Goal: Transaction & Acquisition: Purchase product/service

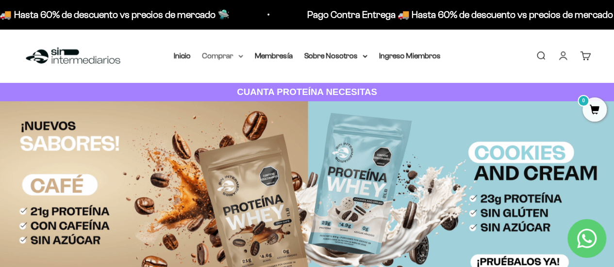
click at [230, 55] on summary "Comprar" at bounding box center [222, 56] width 41 height 13
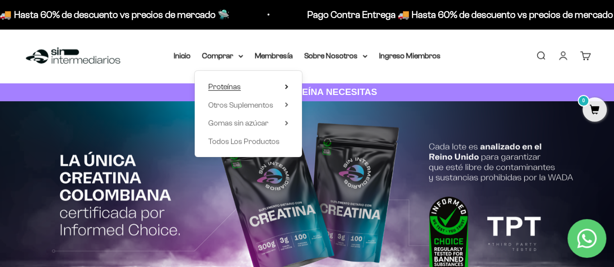
click at [250, 85] on summary "Proteínas" at bounding box center [248, 87] width 80 height 13
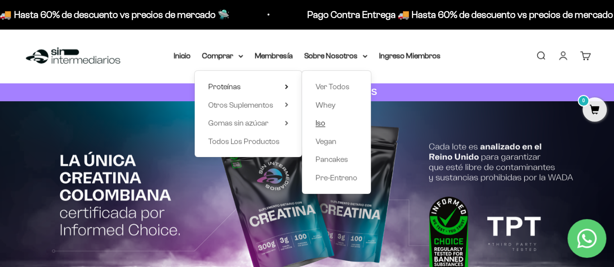
click at [318, 124] on span "Iso" at bounding box center [320, 123] width 10 height 8
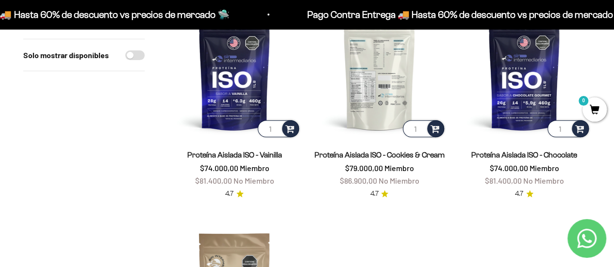
scroll to position [49, 0]
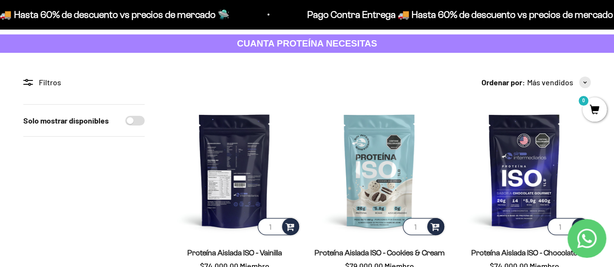
click at [261, 176] on img at bounding box center [234, 170] width 133 height 133
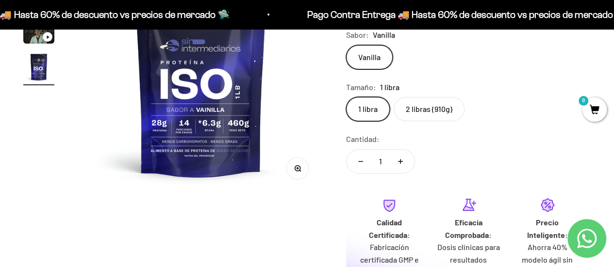
scroll to position [97, 0]
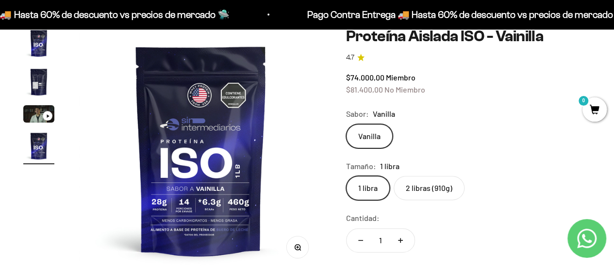
click at [41, 117] on img "Ir al artículo 3" at bounding box center [38, 113] width 31 height 17
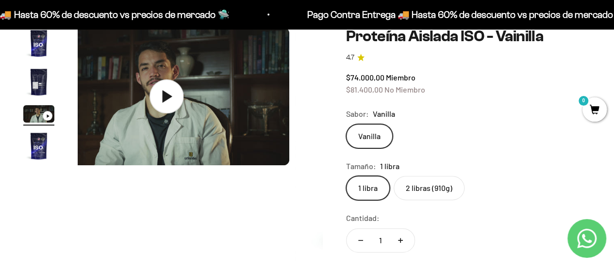
scroll to position [0, 501]
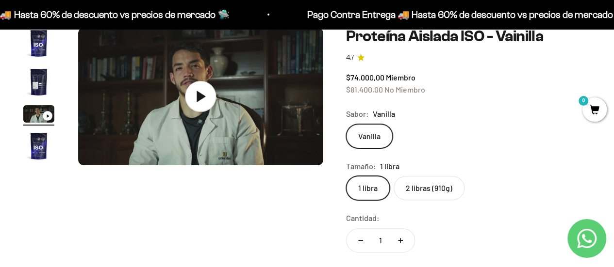
click at [44, 142] on img "Ir al artículo 4" at bounding box center [38, 146] width 31 height 31
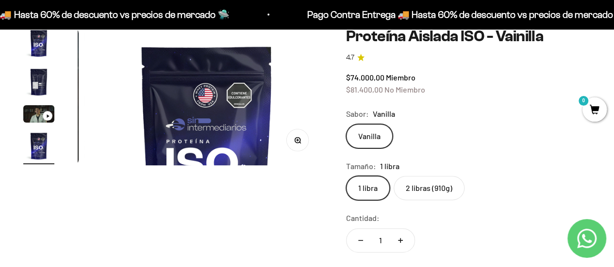
scroll to position [0, 751]
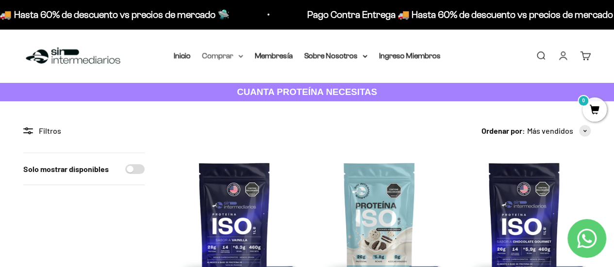
click at [233, 56] on summary "Comprar" at bounding box center [222, 56] width 41 height 13
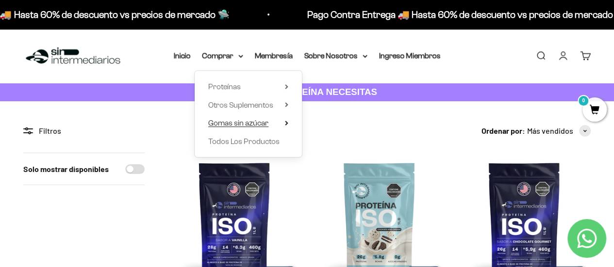
click at [250, 127] on span "Gomas sin azúcar" at bounding box center [238, 123] width 60 height 8
click at [253, 108] on span "Otros Suplementos" at bounding box center [240, 105] width 65 height 8
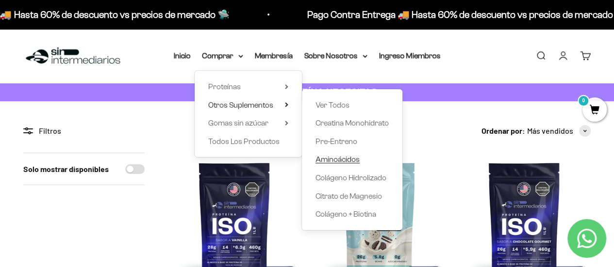
click at [354, 157] on span "Aminoácidos" at bounding box center [337, 159] width 44 height 8
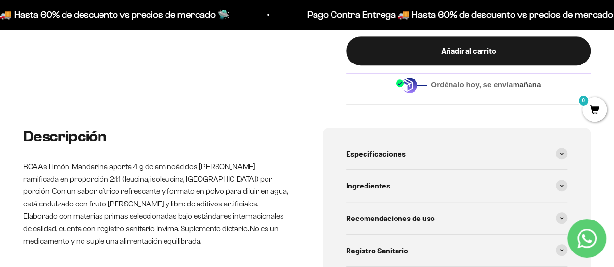
scroll to position [388, 0]
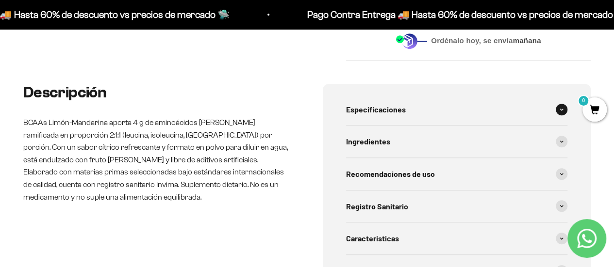
click at [558, 111] on span at bounding box center [562, 110] width 12 height 12
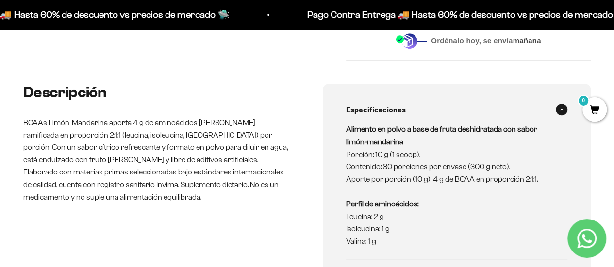
click at [558, 111] on span at bounding box center [562, 110] width 12 height 12
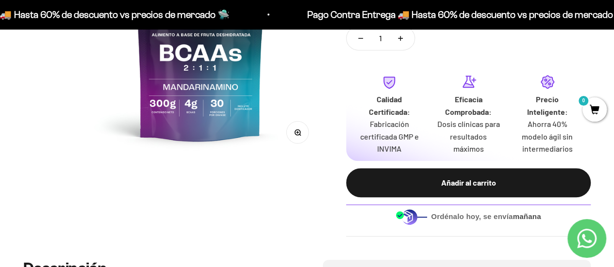
scroll to position [0, 0]
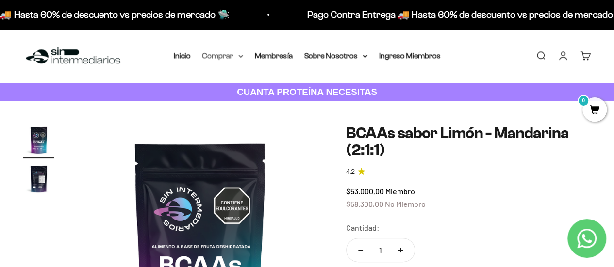
click at [224, 54] on summary "Comprar" at bounding box center [222, 56] width 41 height 13
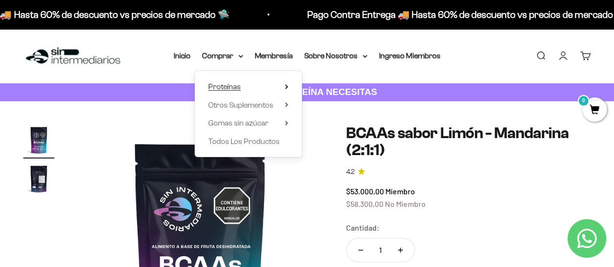
click at [247, 90] on summary "Proteínas" at bounding box center [248, 87] width 80 height 13
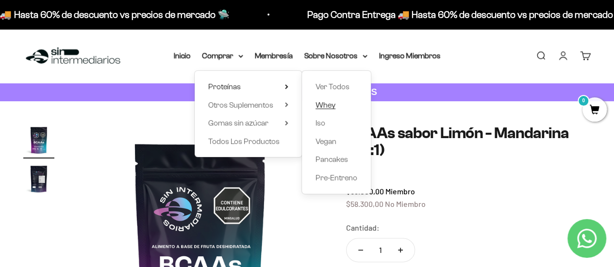
click at [335, 105] on span "Whey" at bounding box center [325, 105] width 20 height 8
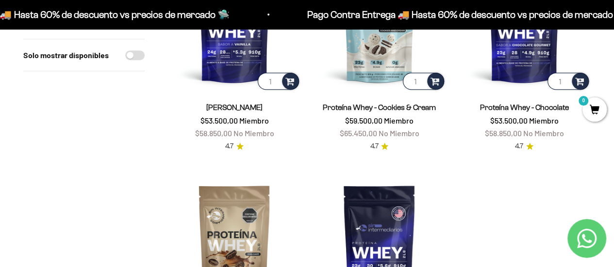
scroll to position [146, 0]
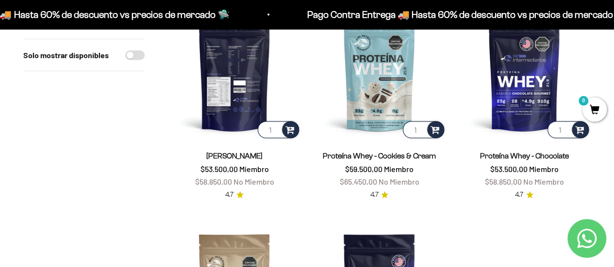
click at [235, 94] on img at bounding box center [234, 73] width 133 height 133
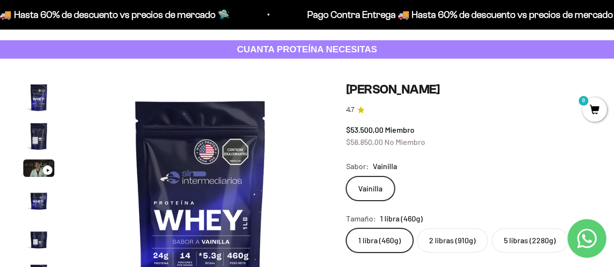
scroll to position [97, 0]
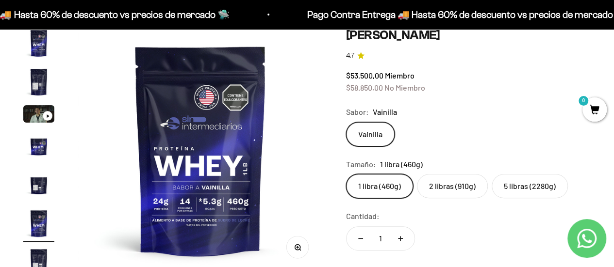
click at [40, 256] on img "Ir al artículo 7" at bounding box center [38, 262] width 31 height 31
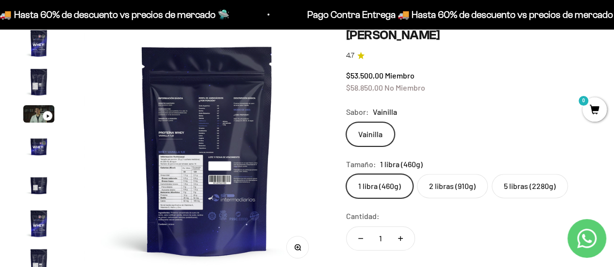
scroll to position [0, 1504]
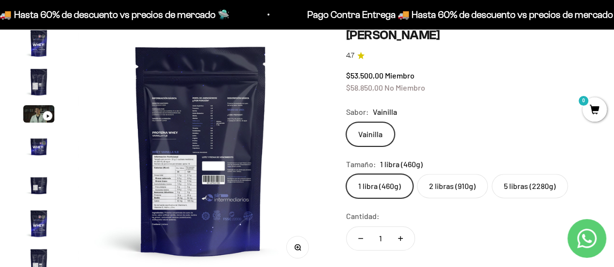
click at [42, 148] on img "Ir al artículo 4" at bounding box center [38, 146] width 31 height 31
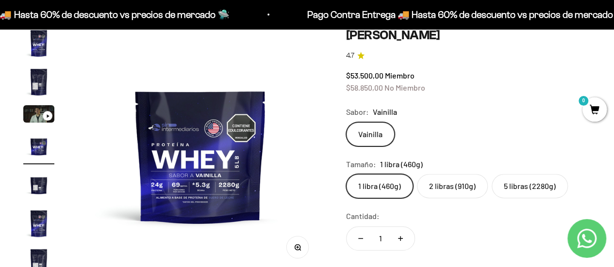
click at [193, 172] on img at bounding box center [200, 150] width 245 height 245
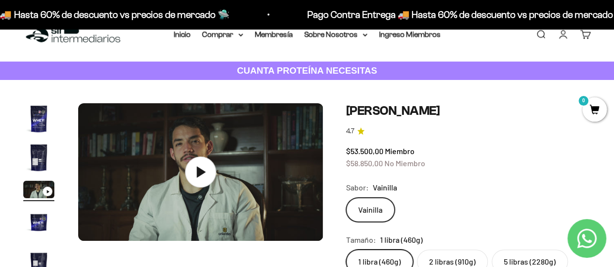
scroll to position [0, 0]
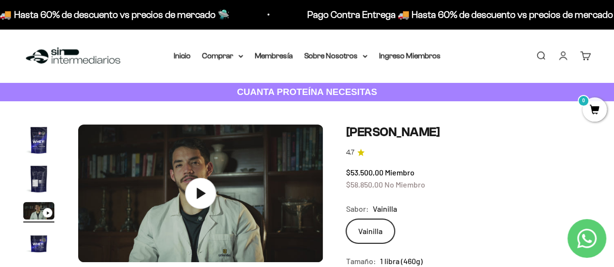
click at [42, 147] on img "Ir al artículo 1" at bounding box center [38, 140] width 31 height 31
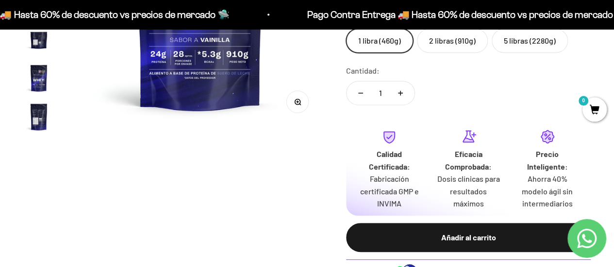
scroll to position [485, 0]
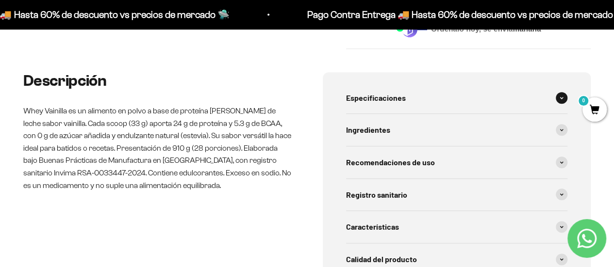
click at [561, 97] on icon at bounding box center [562, 98] width 4 height 3
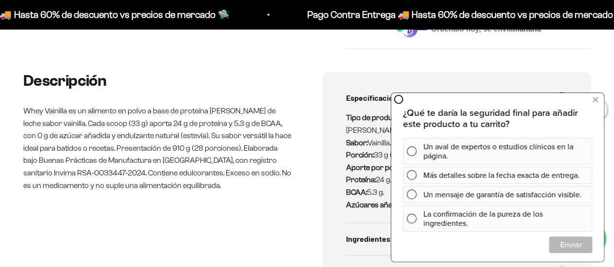
click at [372, 177] on strong "Proteína:" at bounding box center [361, 180] width 30 height 8
click at [593, 100] on button at bounding box center [594, 100] width 17 height 16
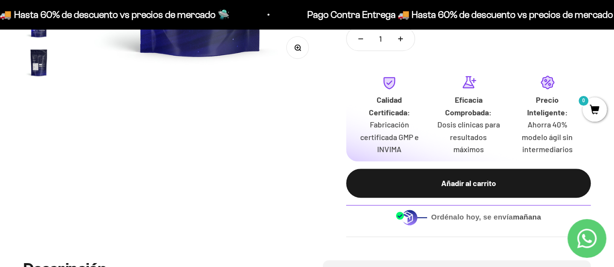
scroll to position [146, 0]
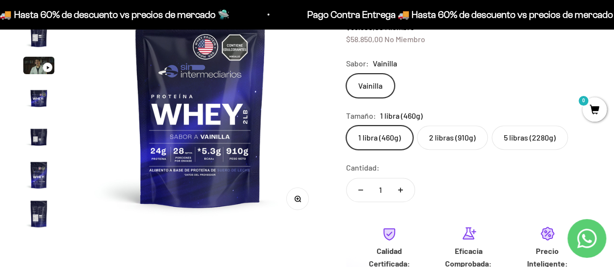
click at [462, 143] on label "2 libras (910g)" at bounding box center [452, 138] width 71 height 24
click at [346, 126] on input "2 libras (910g)" at bounding box center [346, 125] width 0 height 0
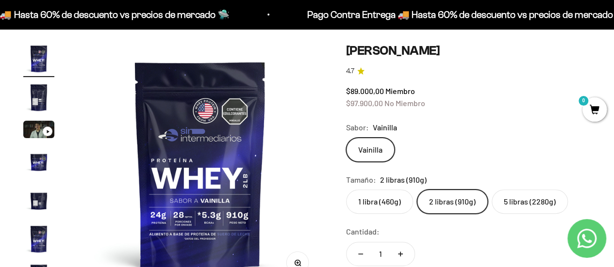
scroll to position [97, 0]
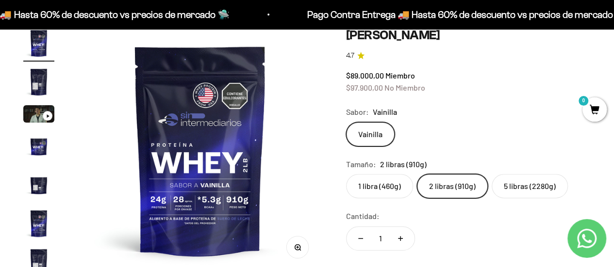
click at [384, 192] on label "1 libra (460g)" at bounding box center [379, 186] width 67 height 24
click at [346, 174] on input "1 libra (460g)" at bounding box center [346, 174] width 0 height 0
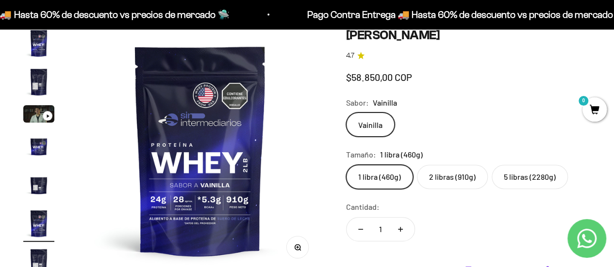
scroll to position [0, 1253]
